Goal: Check status: Check status

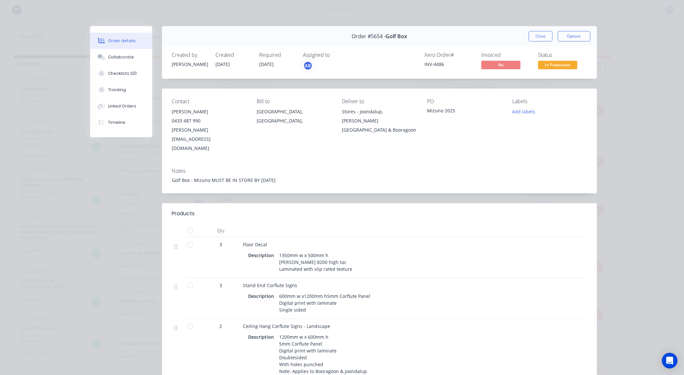
scroll to position [0, 34]
click at [124, 95] on button "Tracking" at bounding box center [121, 90] width 62 height 16
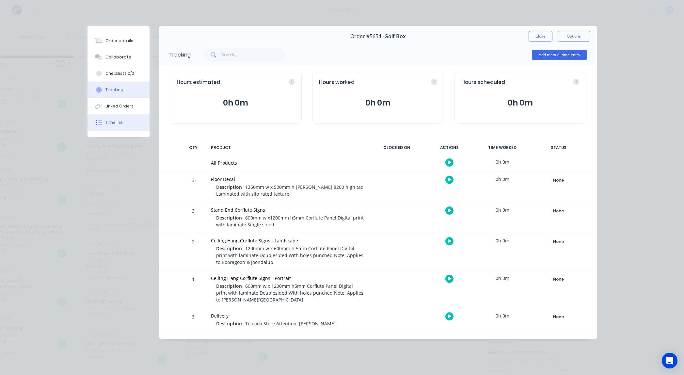
click at [118, 128] on button "Timeline" at bounding box center [118, 122] width 62 height 16
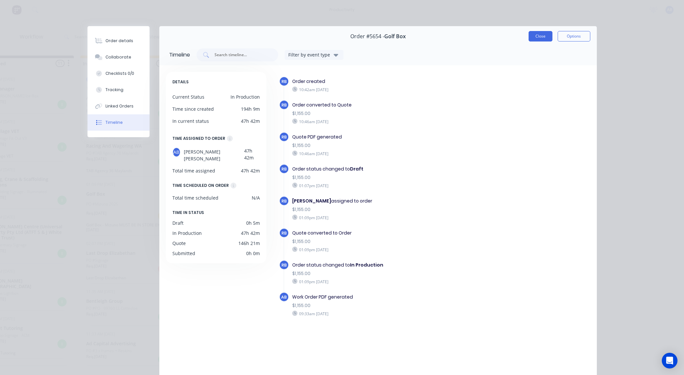
click at [538, 37] on button "Close" at bounding box center [540, 36] width 24 height 10
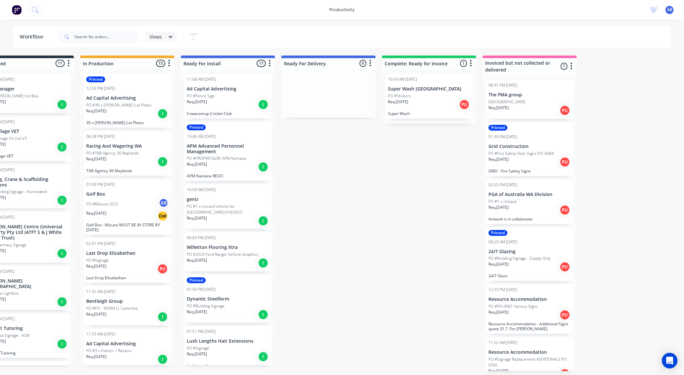
scroll to position [0, 0]
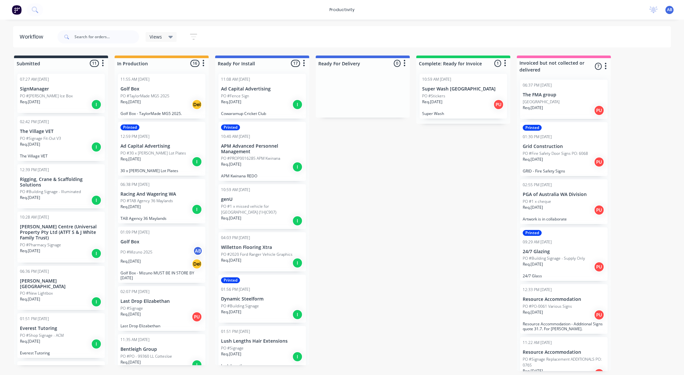
click at [159, 104] on div "Req. 09/09/25 Del" at bounding box center [161, 104] width 82 height 11
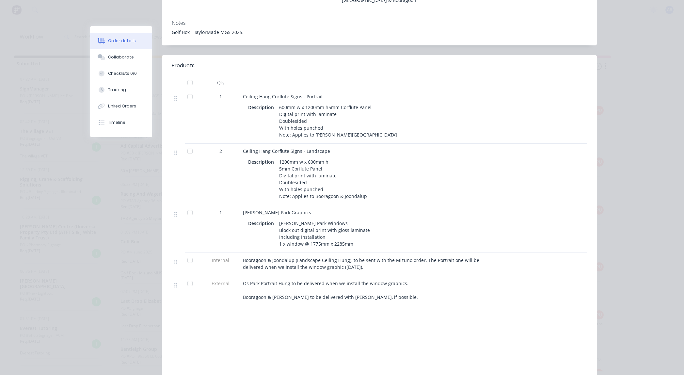
scroll to position [130, 0]
click at [137, 11] on div "Order #5674 - Golf Box Close Options Created by Rachel Created 03/09/25 Require…" at bounding box center [343, 158] width 507 height 525
click at [512, 76] on div at bounding box center [512, 81] width 22 height 13
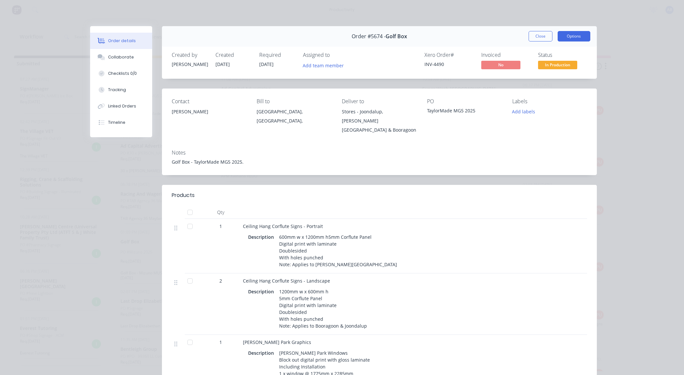
click at [569, 38] on button "Options" at bounding box center [573, 36] width 33 height 10
click at [560, 79] on div "Delivery Docket" at bounding box center [555, 78] width 57 height 9
click at [560, 79] on div "Standard" at bounding box center [555, 78] width 57 height 9
